Goal: Communication & Community: Share content

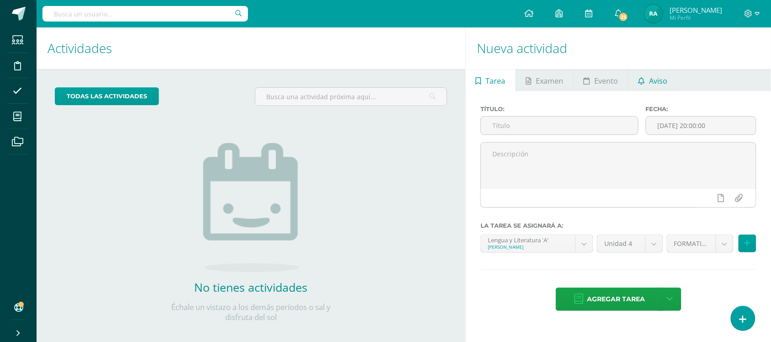
click at [676, 83] on link "Aviso" at bounding box center [652, 80] width 49 height 22
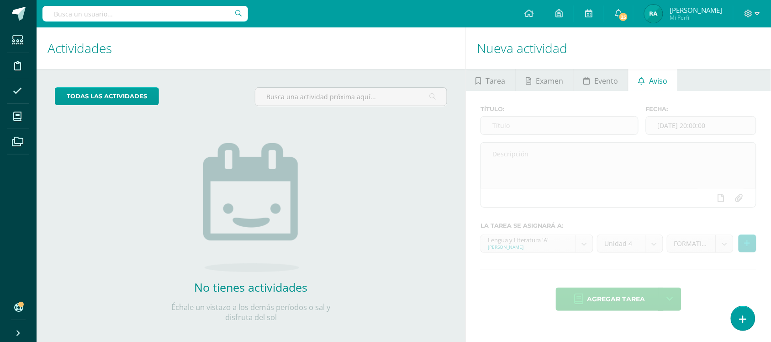
scroll to position [10, 0]
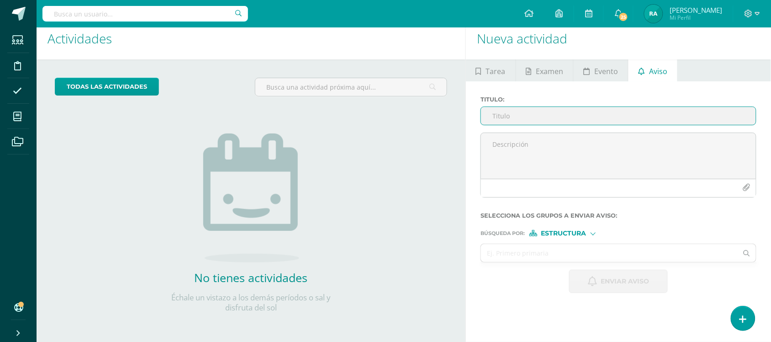
click at [544, 117] on input "Titulo :" at bounding box center [618, 116] width 275 height 18
type input "E"
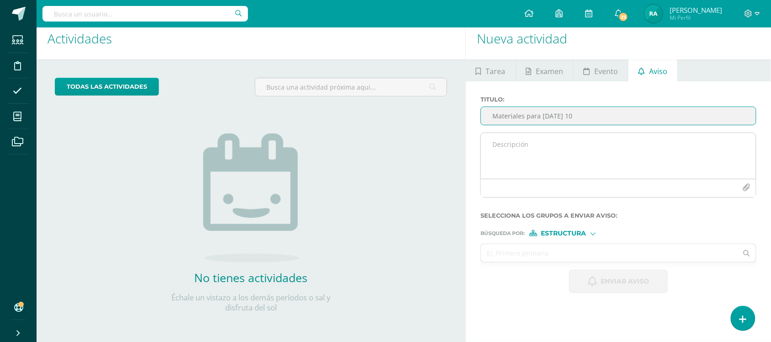
type input "Materiales para [DATE] 10"
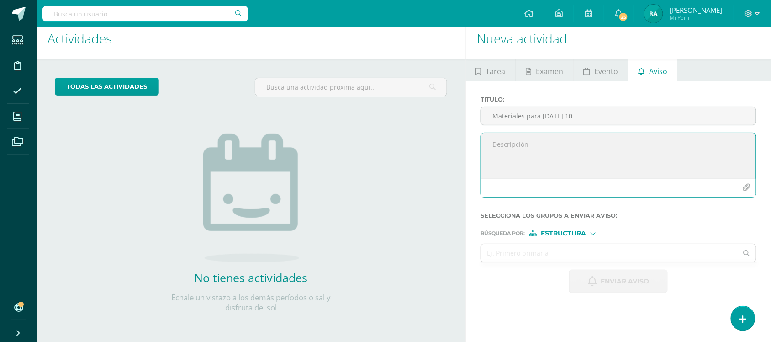
click at [533, 167] on textarea at bounding box center [618, 156] width 275 height 46
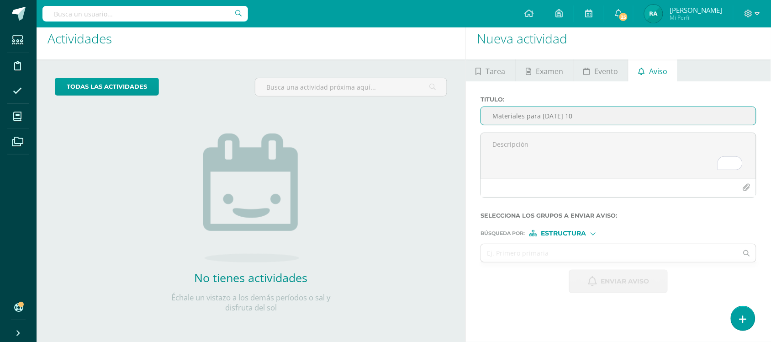
click at [508, 116] on input "Materiales para [DATE] 10" at bounding box center [618, 116] width 275 height 18
paste input "📢 Recordatorio importante para [DATE] 📢"
type input "📢 Recordatorio importante para [DATE] 📢"
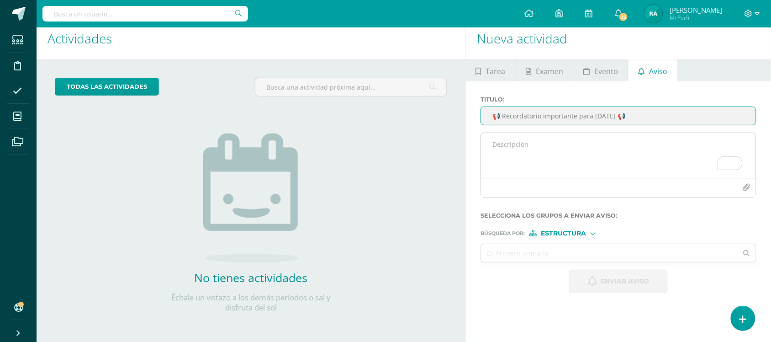
click at [547, 154] on textarea "To enrich screen reader interactions, please activate Accessibility in Grammarl…" at bounding box center [618, 156] width 275 height 46
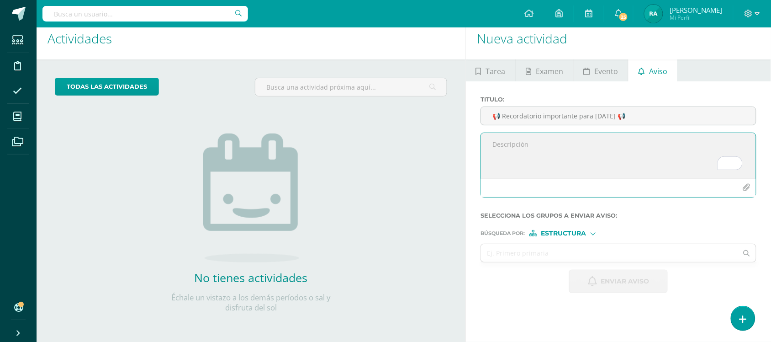
paste textarea "Hola chicos, Les recuerdo que [DATE] tendremos dos actividades importantes: 🖥️ …"
click at [547, 154] on textarea "To enrich screen reader interactions, please activate Accessibility in Grammarl…" at bounding box center [618, 156] width 275 height 46
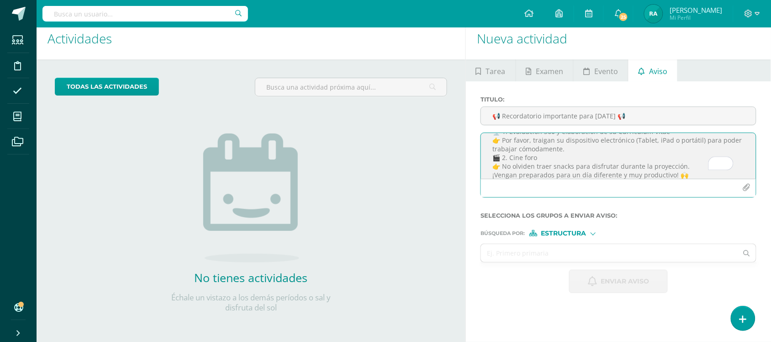
scroll to position [0, 0]
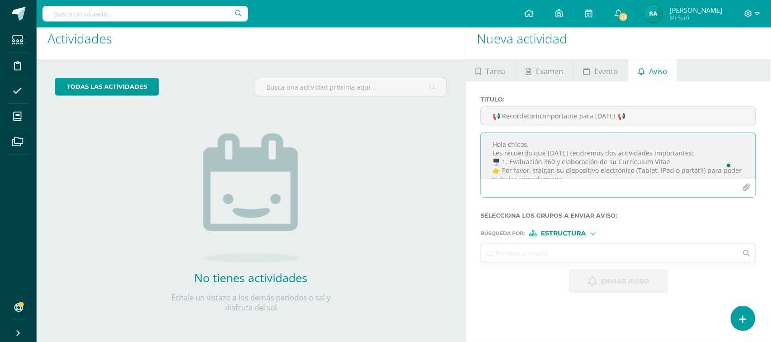
click at [505, 165] on textarea "Hola chicos, Les recuerdo que [DATE] tendremos dos actividades importantes: 🖥️ …" at bounding box center [618, 156] width 275 height 46
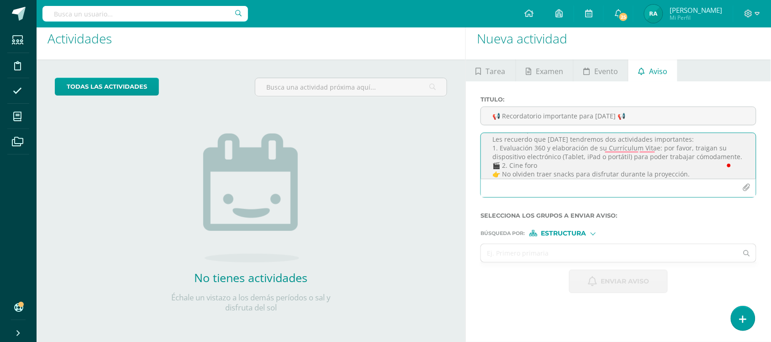
scroll to position [15, 0]
click at [509, 163] on textarea "Hola chicos, Les recuerdo que [DATE] tendremos dos actividades importantes: 1. …" at bounding box center [618, 156] width 275 height 46
click at [530, 166] on textarea "Hola chicos, Les recuerdo que [DATE] tendremos dos actividades importantes: 1. …" at bounding box center [618, 156] width 275 height 46
click at [683, 169] on textarea "Hola chicos, Les recuerdo que [DATE] tendremos dos actividades importantes: 1. …" at bounding box center [618, 156] width 275 height 46
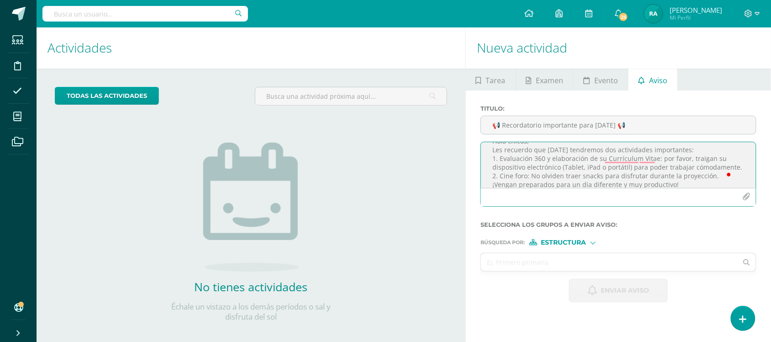
scroll to position [0, 0]
drag, startPoint x: 735, startPoint y: 159, endPoint x: 633, endPoint y: 160, distance: 101.8
click at [633, 160] on textarea "Hola chicos, Les recuerdo que [DATE] tendremos dos actividades importantes: 1. …" at bounding box center [618, 165] width 275 height 46
type textarea "Hola chicos, Les recuerdo que [DATE] tendremos dos actividades importantes: 1. …"
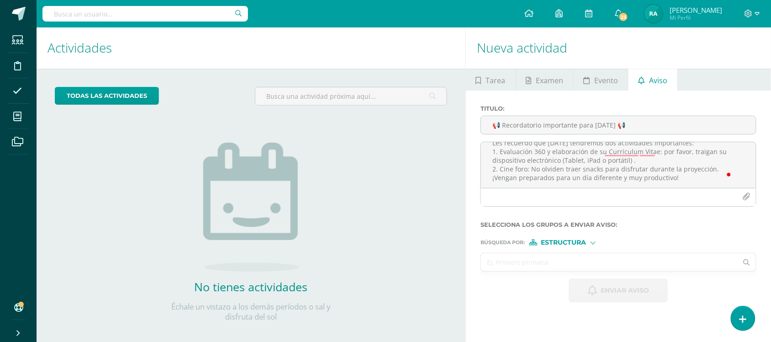
click at [580, 258] on input "text" at bounding box center [609, 262] width 257 height 18
click at [580, 258] on input "L" at bounding box center [609, 262] width 257 height 18
type input "Literatura"
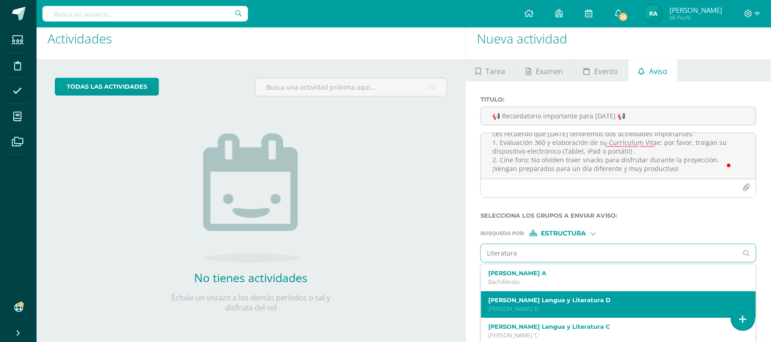
click at [563, 303] on label "[PERSON_NAME] Lengua y Literatura D" at bounding box center [612, 299] width 249 height 7
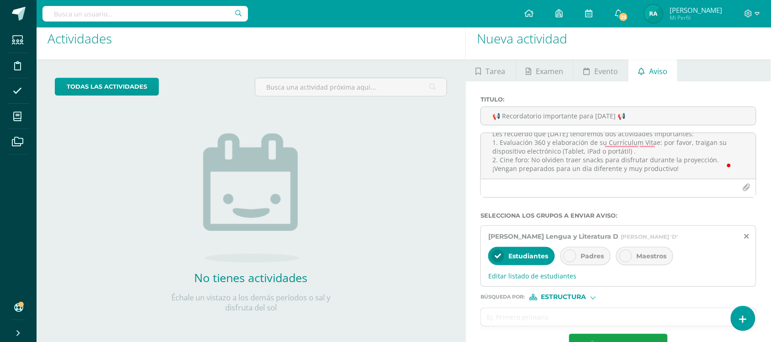
click at [588, 255] on span "Padres" at bounding box center [591, 256] width 23 height 8
click at [565, 320] on input "text" at bounding box center [609, 317] width 257 height 18
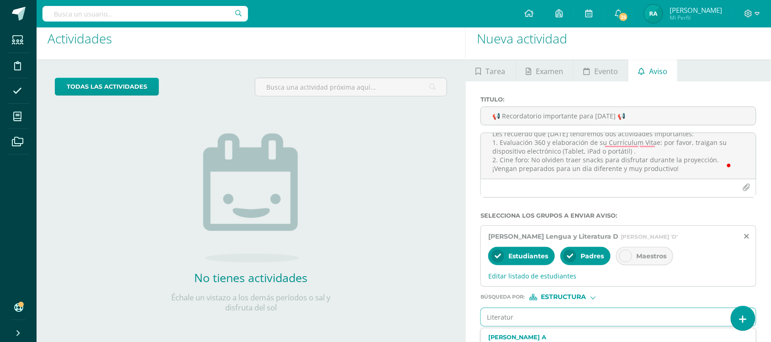
type input "Literatura"
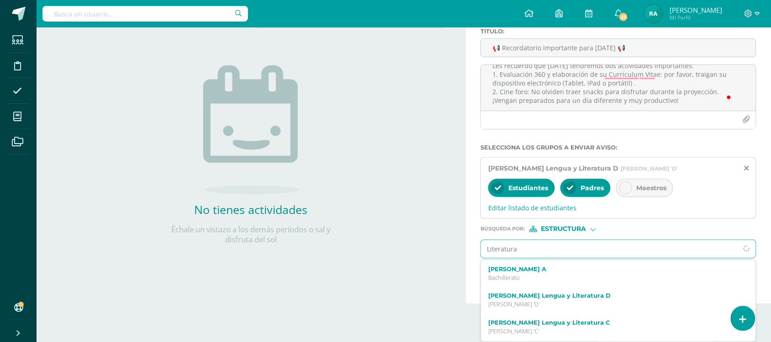
click at [500, 243] on input "Literatura" at bounding box center [609, 249] width 257 height 18
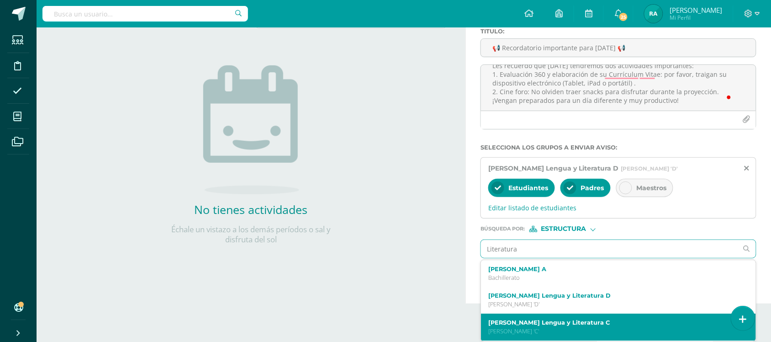
click at [569, 324] on label "[PERSON_NAME] Lengua y Literatura C" at bounding box center [612, 322] width 249 height 7
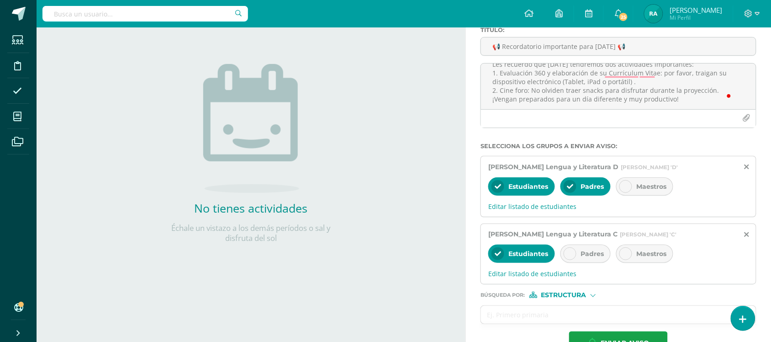
click at [589, 259] on div "Padres" at bounding box center [585, 253] width 50 height 18
drag, startPoint x: 559, startPoint y: 316, endPoint x: 566, endPoint y: 311, distance: 8.5
click at [566, 311] on input "text" at bounding box center [609, 315] width 257 height 18
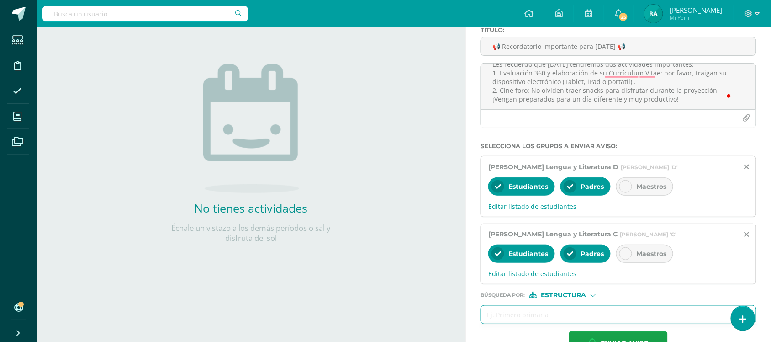
paste input "Literatura"
type input "Literatura"
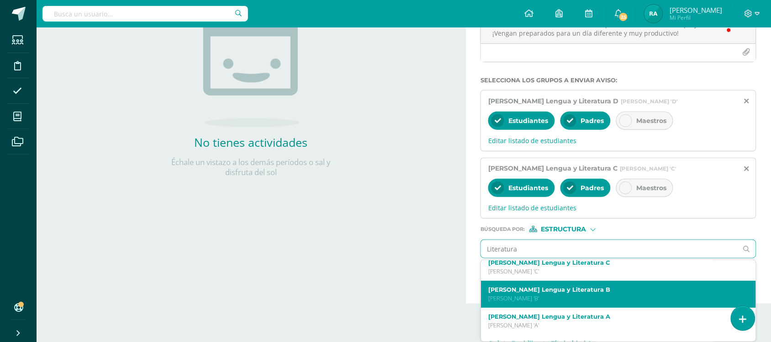
click at [569, 293] on label "[PERSON_NAME] Lengua y Literatura B" at bounding box center [612, 289] width 249 height 7
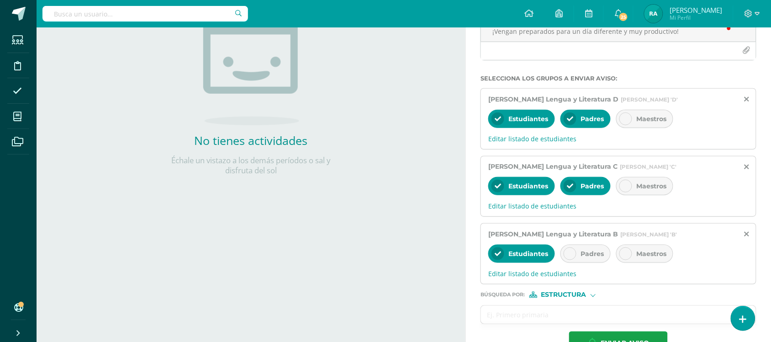
click at [595, 251] on span "Padres" at bounding box center [591, 253] width 23 height 8
click at [568, 307] on div at bounding box center [618, 314] width 276 height 19
paste input "Literatura"
type input "Literatura"
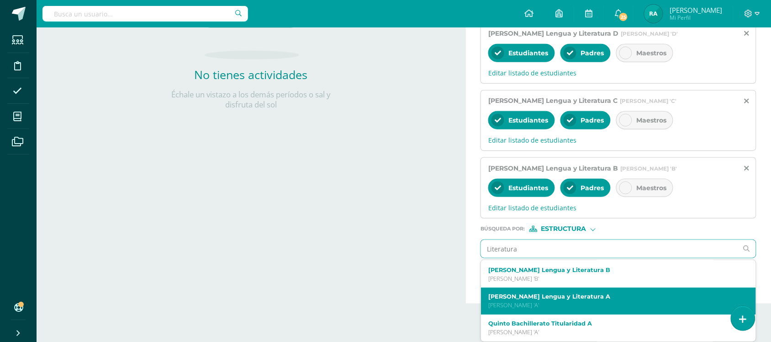
click at [571, 308] on p "[PERSON_NAME] 'A'" at bounding box center [612, 305] width 249 height 8
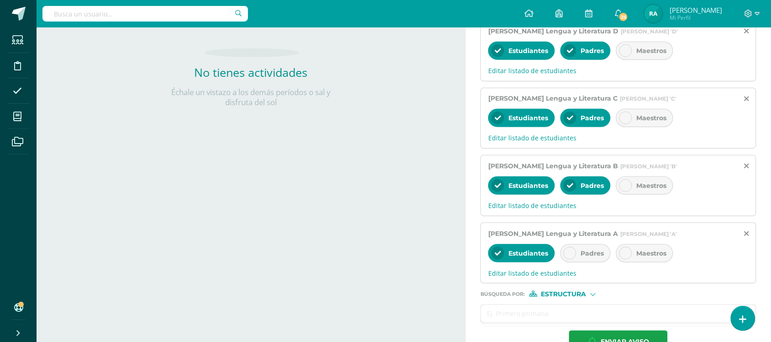
click at [580, 262] on div "Padres" at bounding box center [585, 253] width 50 height 18
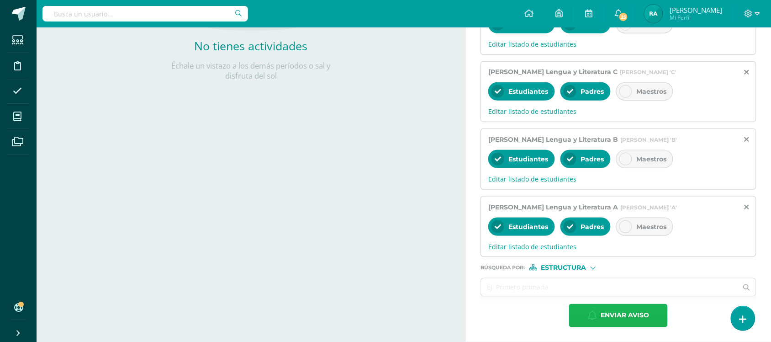
drag, startPoint x: 622, startPoint y: 314, endPoint x: 758, endPoint y: 207, distance: 172.9
click at [758, 207] on div "Titulo : 📢 Recordatorio importante para [DATE] 📢 Hola chicos, Les recuerdo que …" at bounding box center [618, 96] width 305 height 492
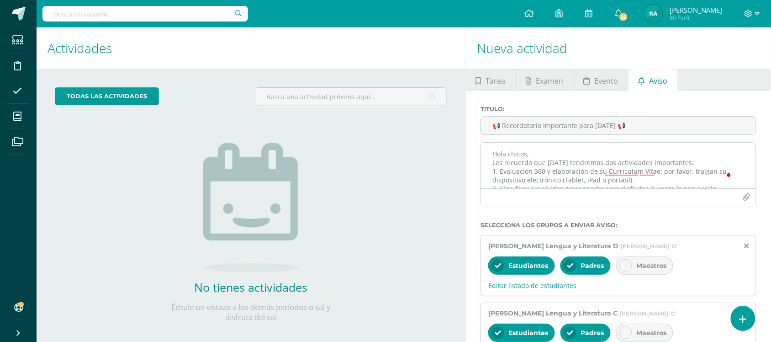
scroll to position [243, 0]
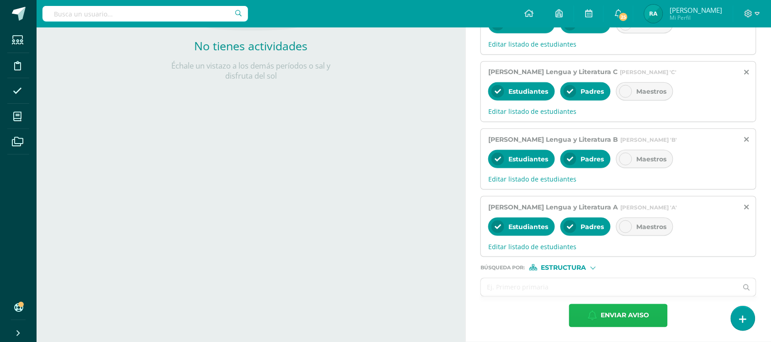
click at [639, 318] on span "Enviar aviso" at bounding box center [625, 315] width 48 height 22
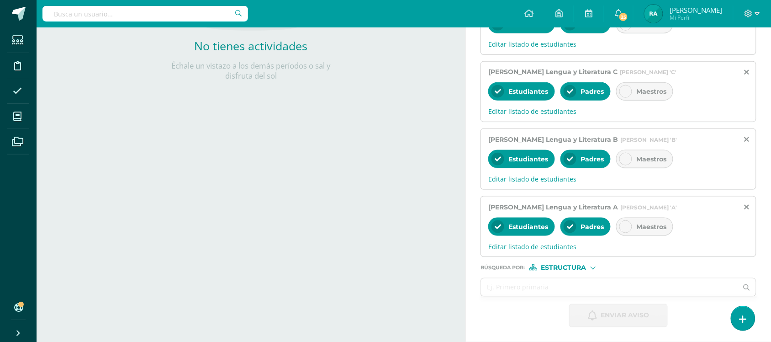
drag, startPoint x: 257, startPoint y: 196, endPoint x: 227, endPoint y: 284, distance: 93.3
click at [227, 284] on div "Actividades Actividad todas las Actividades No tienes actividades Échale un vis…" at bounding box center [249, 63] width 432 height 555
